Goal: Task Accomplishment & Management: Use online tool/utility

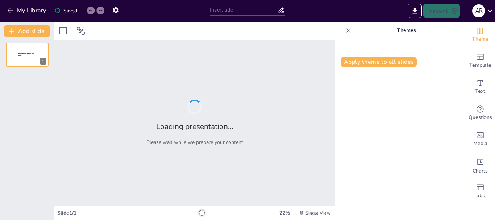
type input "Desafíos de la Educación en el Contexto Global: Una Perspectiva Crítica"
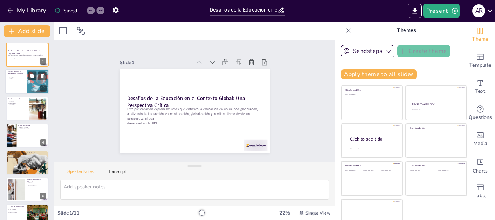
click at [20, 82] on div at bounding box center [26, 82] width 43 height 25
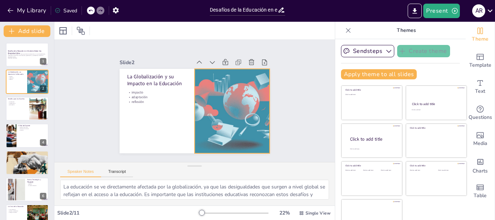
click at [212, 91] on div at bounding box center [232, 111] width 84 height 84
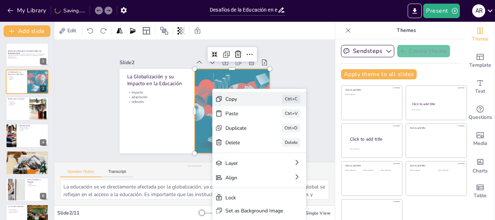
click at [280, 135] on div "Copy" at bounding box center [298, 138] width 36 height 7
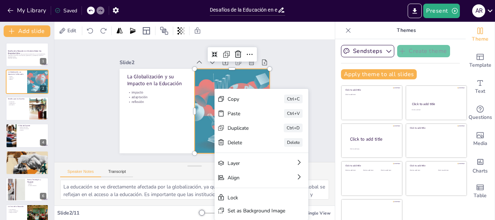
click at [206, 69] on div at bounding box center [232, 111] width 84 height 84
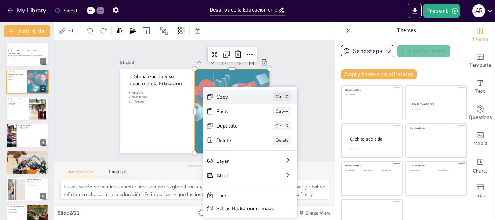
click at [270, 133] on div "Copy" at bounding box center [288, 136] width 36 height 7
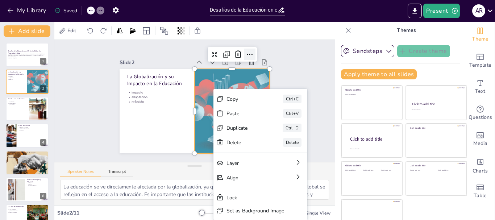
click at [245, 53] on icon at bounding box center [249, 54] width 9 height 9
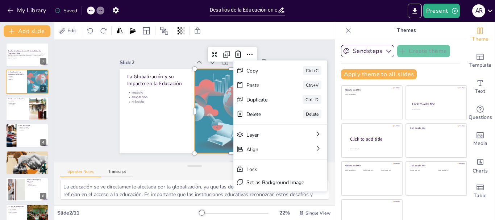
click at [202, 111] on div at bounding box center [232, 111] width 84 height 84
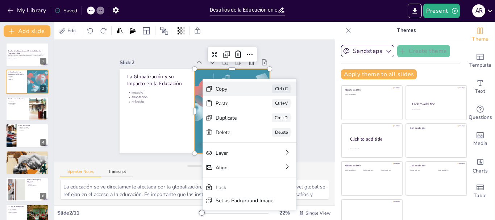
click at [270, 125] on div "Copy" at bounding box center [288, 128] width 36 height 7
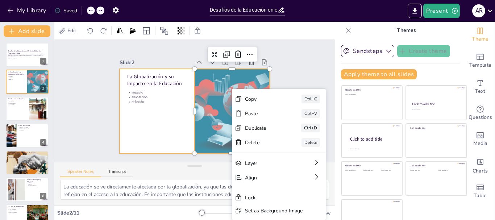
click at [167, 112] on div at bounding box center [194, 111] width 150 height 84
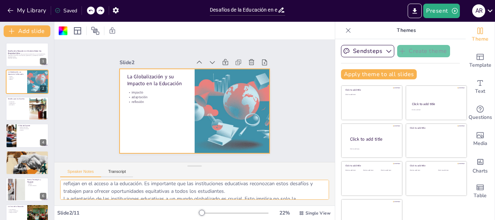
scroll to position [55, 0]
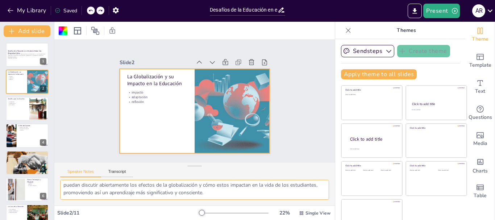
drag, startPoint x: 63, startPoint y: 187, endPoint x: 301, endPoint y: 200, distance: 238.6
click at [301, 200] on div "La educación se ve directamente afectada por la globalización, ya que las desig…" at bounding box center [194, 193] width 280 height 26
click at [13, 109] on div at bounding box center [26, 108] width 43 height 25
type textarea "La socialización en las escuelas debe ir más allá de la simple transmisión de c…"
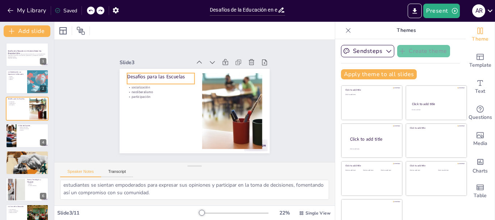
click at [172, 74] on p "Desafíos para las Escuelas" at bounding box center [160, 76] width 67 height 7
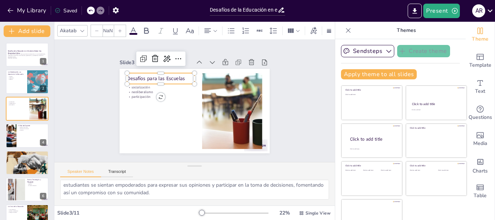
type input "48"
drag, startPoint x: 176, startPoint y: 74, endPoint x: 119, endPoint y: 74, distance: 56.9
click at [127, 75] on p "Desafíos para las Escuelas" at bounding box center [160, 78] width 67 height 7
copy span "Desafíos para las Escuelas"
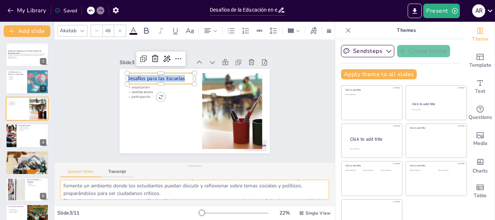
scroll to position [0, 0]
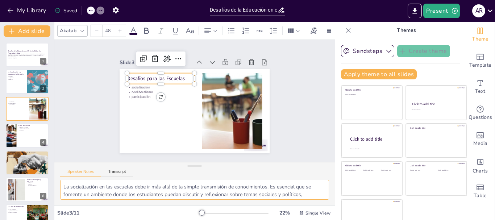
drag, startPoint x: 63, startPoint y: 186, endPoint x: 269, endPoint y: 186, distance: 206.4
click at [269, 186] on textarea "La socialización en las escuelas debe ir más allá de la simple transmisión de c…" at bounding box center [194, 190] width 269 height 20
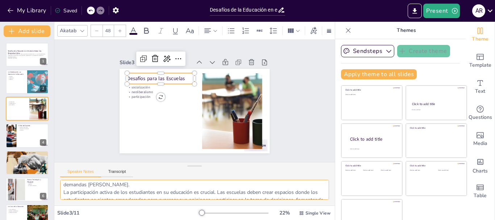
drag, startPoint x: 62, startPoint y: 188, endPoint x: 220, endPoint y: 186, distance: 157.9
click at [220, 187] on textarea "La socialización en las escuelas debe ir más allá de la simple transmisión de c…" at bounding box center [194, 190] width 269 height 20
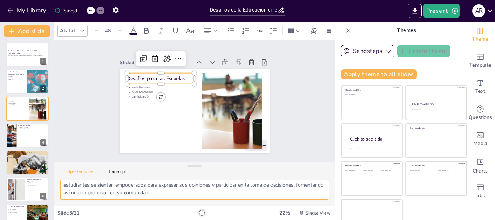
drag, startPoint x: 71, startPoint y: 191, endPoint x: 223, endPoint y: 197, distance: 152.2
click at [223, 197] on textarea "La socialización en las escuelas debe ir más allá de la simple transmisión de c…" at bounding box center [194, 190] width 269 height 20
click at [22, 132] on div at bounding box center [26, 135] width 43 height 25
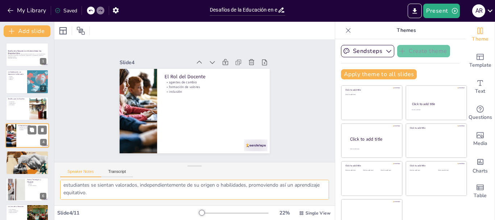
scroll to position [7, 0]
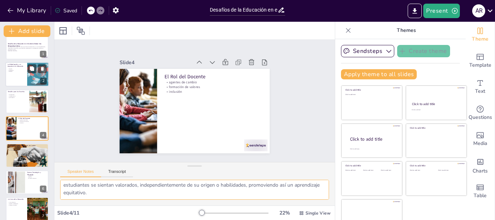
click at [29, 75] on div at bounding box center [38, 74] width 25 height 25
type textarea "La educación se ve directamente afectada por la globalización, ya que las desig…"
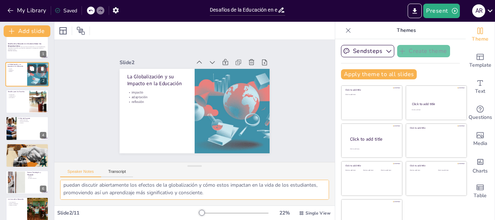
scroll to position [0, 0]
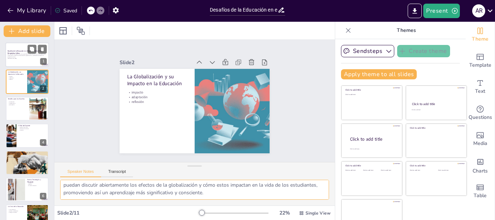
click at [17, 62] on div at bounding box center [26, 54] width 43 height 25
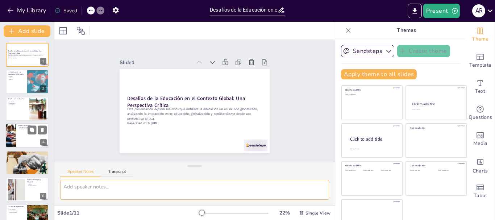
click at [21, 138] on div at bounding box center [26, 135] width 43 height 25
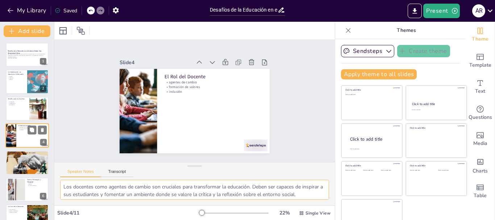
scroll to position [7, 0]
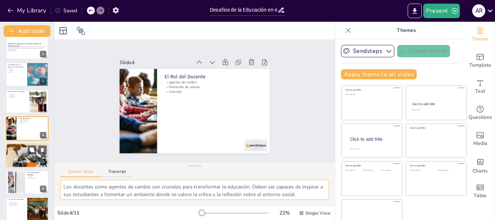
click at [25, 155] on div at bounding box center [26, 155] width 53 height 25
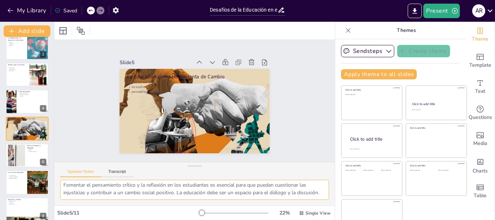
scroll to position [47, 0]
drag, startPoint x: 63, startPoint y: 186, endPoint x: 283, endPoint y: 194, distance: 220.0
click at [283, 194] on textarea "La educación como herramienta de cambio es fundamental para lograr una sociedad…" at bounding box center [194, 190] width 269 height 20
click at [24, 97] on div at bounding box center [26, 101] width 43 height 25
type textarea "Los docentes como agentes de cambio son cruciales para transformar la educación…"
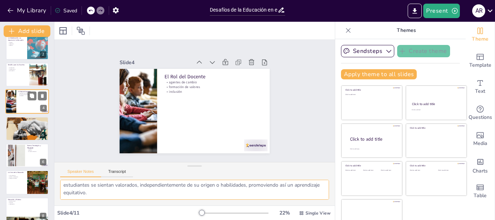
scroll to position [7, 0]
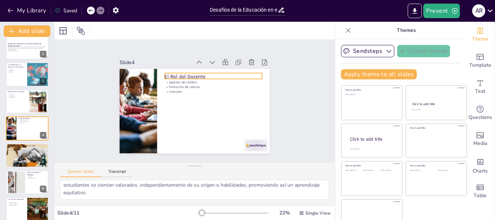
click at [193, 74] on p "El Rol del Docente" at bounding box center [212, 76] width 97 height 7
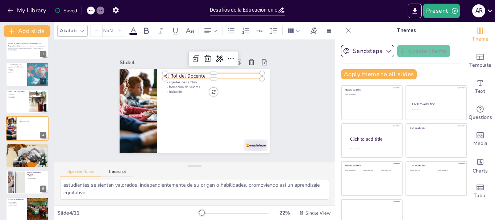
type input "48"
drag, startPoint x: 193, startPoint y: 74, endPoint x: 160, endPoint y: 68, distance: 33.1
click at [160, 69] on div "agentes de cambio formación de valores inclusión El Rol del Docente" at bounding box center [194, 111] width 150 height 84
copy span "El Rol del Docente"
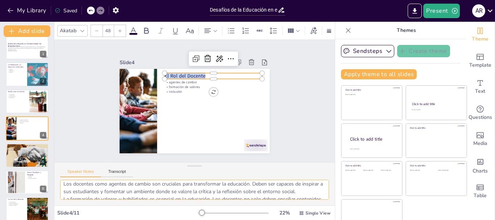
scroll to position [0, 0]
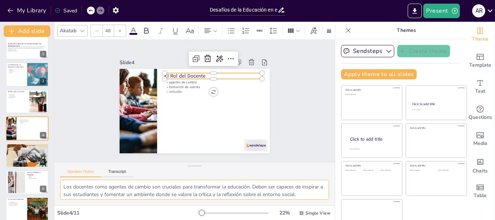
drag, startPoint x: 253, startPoint y: 186, endPoint x: 303, endPoint y: 192, distance: 51.0
click at [303, 192] on textarea "Los docentes como agentes de cambio son cruciales para transformar la educación…" at bounding box center [194, 190] width 269 height 20
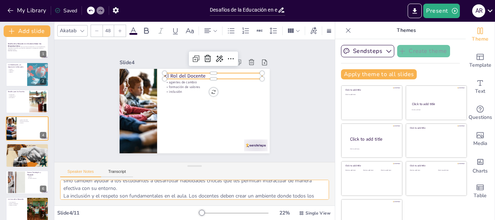
scroll to position [39, 0]
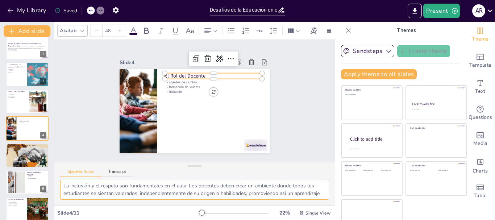
drag, startPoint x: 168, startPoint y: 197, endPoint x: 97, endPoint y: 189, distance: 71.5
click at [97, 189] on textarea "Los docentes como agentes de cambio son cruciales para transformar la educación…" at bounding box center [194, 190] width 269 height 20
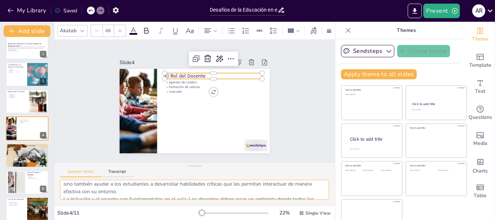
scroll to position [39, 0]
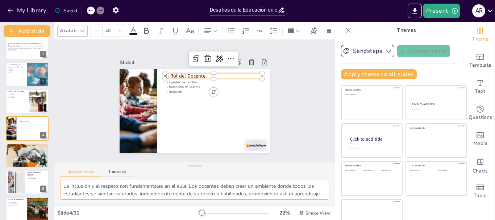
drag, startPoint x: 63, startPoint y: 184, endPoint x: 172, endPoint y: 188, distance: 109.1
click at [172, 188] on textarea "Los docentes como agentes de cambio son cruciales para transformar la educación…" at bounding box center [194, 190] width 269 height 20
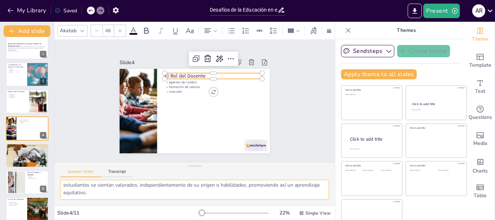
drag, startPoint x: 62, startPoint y: 194, endPoint x: 126, endPoint y: 201, distance: 64.1
click at [126, 201] on div "Los docentes como agentes de cambio son cruciales para transformar la educación…" at bounding box center [194, 193] width 280 height 26
click at [26, 162] on div at bounding box center [26, 155] width 53 height 25
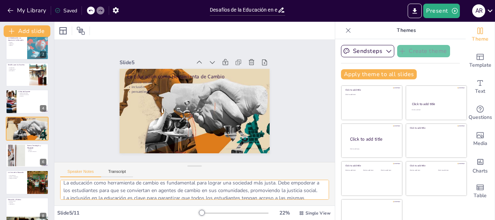
scroll to position [0, 0]
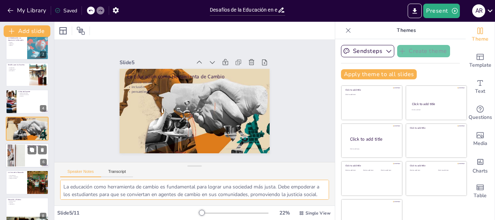
click at [27, 158] on div at bounding box center [26, 155] width 43 height 25
type textarea "La integración de las tecnologías en la educación es vital para el aprendizaje …"
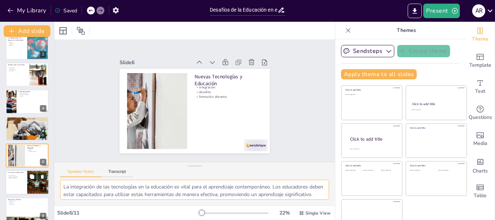
scroll to position [61, 0]
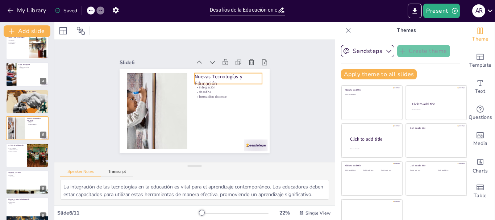
click at [207, 78] on p "Nuevas Tecnologías y Educación" at bounding box center [230, 83] width 68 height 21
click at [207, 78] on p "Nuevas Tecnologías y Educación" at bounding box center [227, 80] width 67 height 14
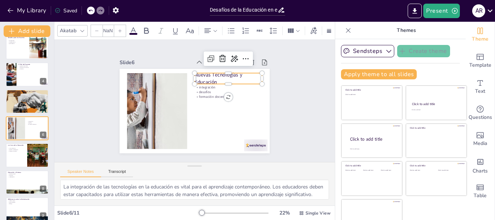
type input "48"
click at [25, 179] on div at bounding box center [27, 182] width 43 height 24
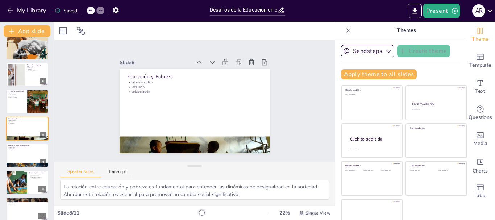
scroll to position [122, 0]
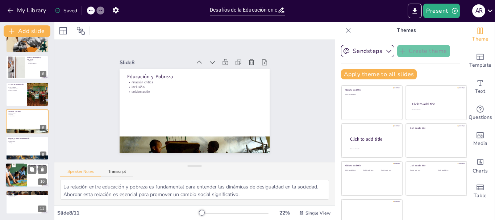
click at [18, 177] on div at bounding box center [16, 175] width 33 height 25
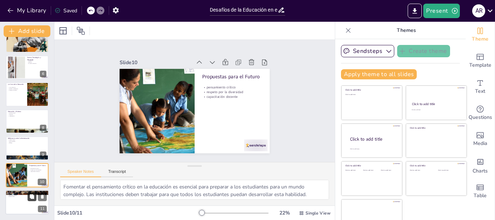
click at [30, 196] on icon at bounding box center [32, 196] width 4 height 4
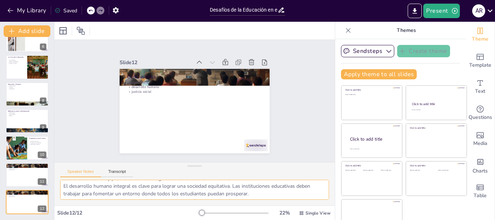
scroll to position [32, 0]
drag, startPoint x: 64, startPoint y: 185, endPoint x: 282, endPoint y: 200, distance: 218.1
click at [282, 200] on div "La educación debe desempeñar un papel activo en la sociedad, formando ciudadano…" at bounding box center [194, 193] width 280 height 26
click at [17, 149] on div at bounding box center [16, 148] width 33 height 25
type textarea "Fomentar el pensamiento crítico en la educación es esencial para preparar a los…"
